Goal: Information Seeking & Learning: Learn about a topic

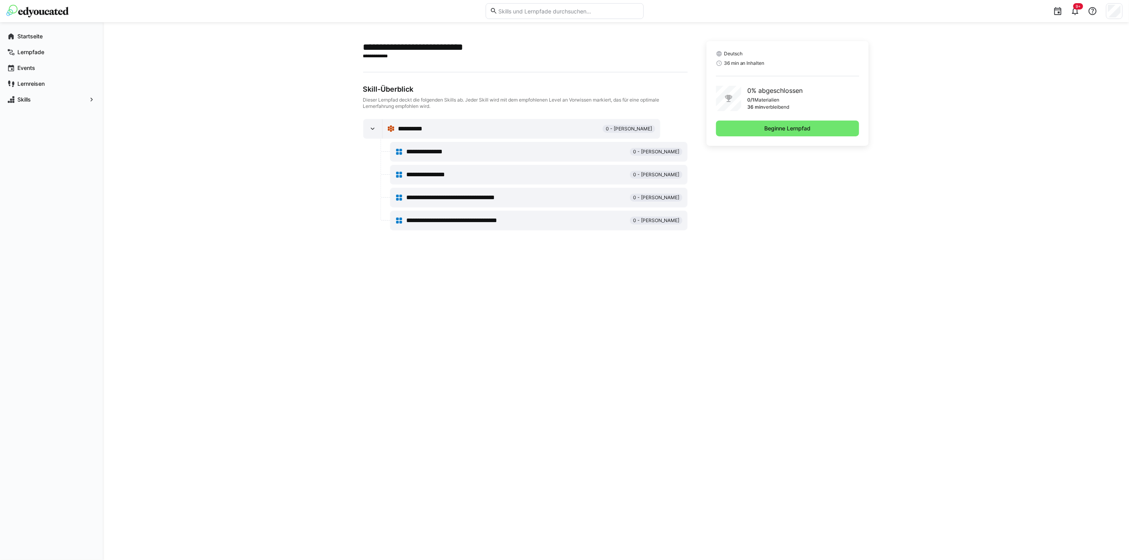
click at [793, 127] on span "Beginne Lernpfad" at bounding box center [787, 128] width 49 height 8
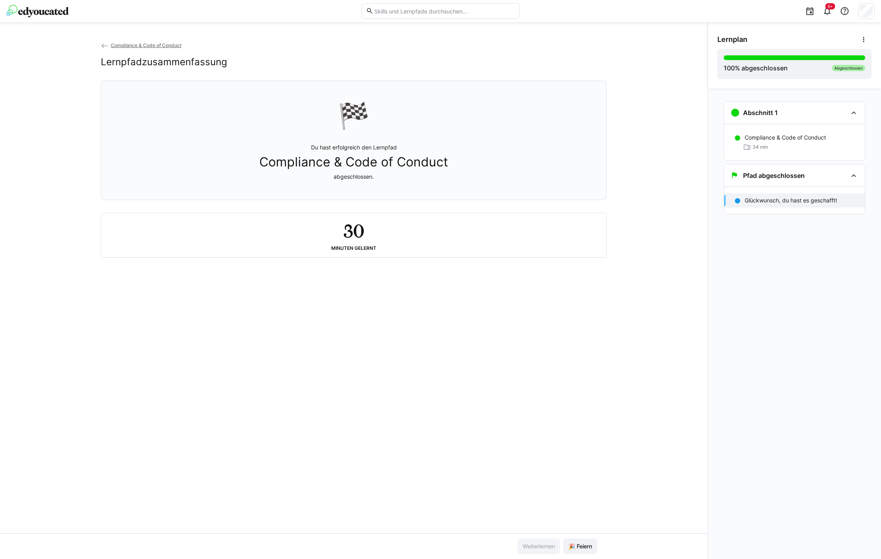
click at [488, 320] on div "Compliance & Code of Conduct Lernpfadzusammenfassung 🏁 Du hast erfolgreich den …" at bounding box center [353, 287] width 707 height 492
